Goal: Information Seeking & Learning: Learn about a topic

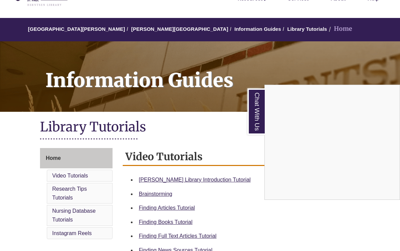
scroll to position [44, 0]
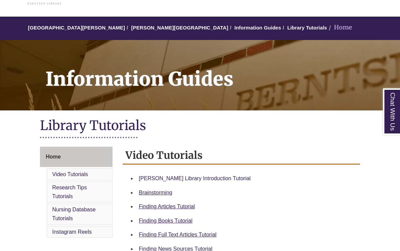
click at [190, 180] on link "[PERSON_NAME] Library Introduction Tutorial" at bounding box center [195, 179] width 112 height 6
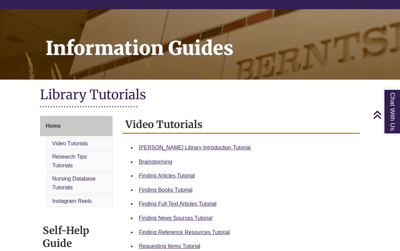
scroll to position [0, 0]
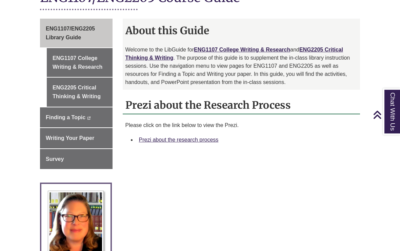
scroll to position [180, 0]
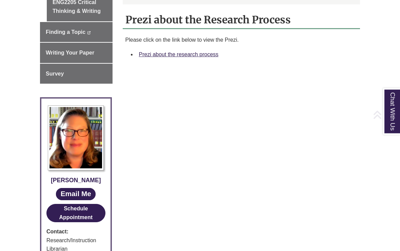
scroll to position [266, 0]
click at [195, 52] on link "Prezi about the research process" at bounding box center [179, 55] width 80 height 6
